Goal: Information Seeking & Learning: Check status

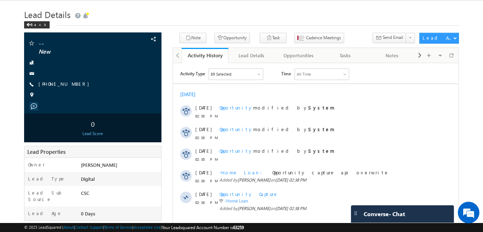
scroll to position [9, 0]
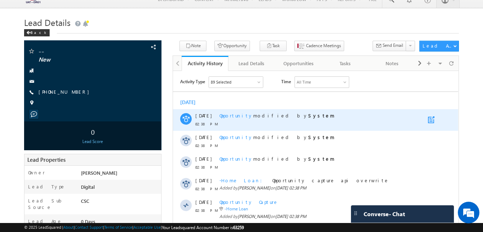
click at [430, 117] on link at bounding box center [432, 119] width 9 height 7
